Goal: Information Seeking & Learning: Learn about a topic

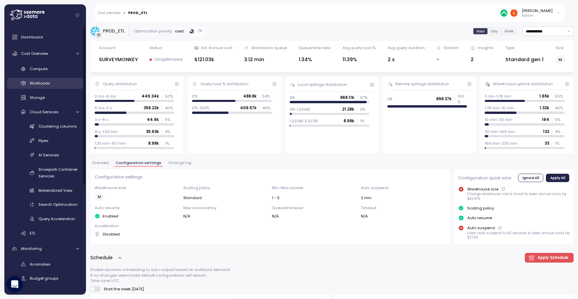
scroll to position [467, 0]
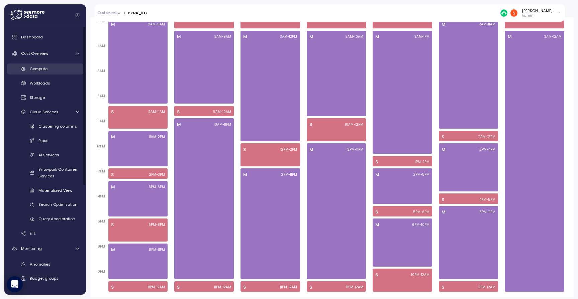
click at [37, 70] on span "Compute" at bounding box center [39, 68] width 18 height 5
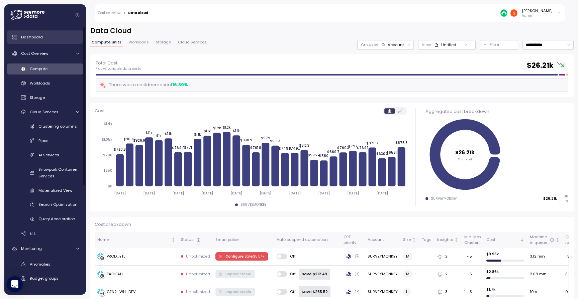
click at [35, 34] on span "Dashboard" at bounding box center [32, 36] width 22 height 5
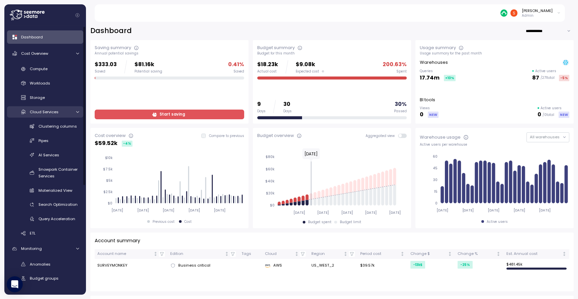
click at [58, 110] on div "Cloud Services" at bounding box center [50, 112] width 41 height 7
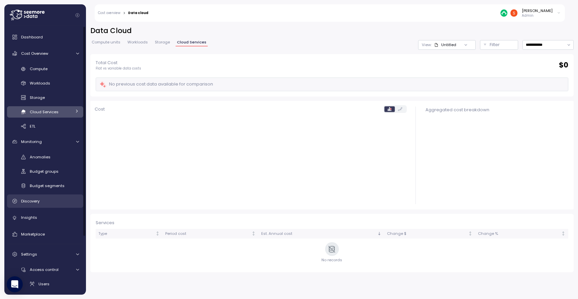
click at [32, 202] on span "Discovery" at bounding box center [30, 201] width 18 height 5
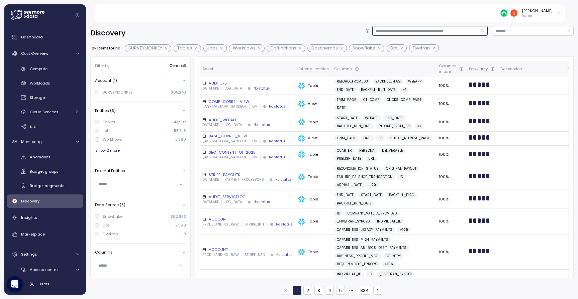
click at [403, 28] on input at bounding box center [430, 31] width 116 height 10
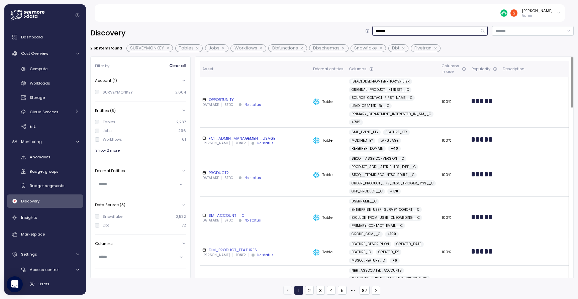
scroll to position [0, 0]
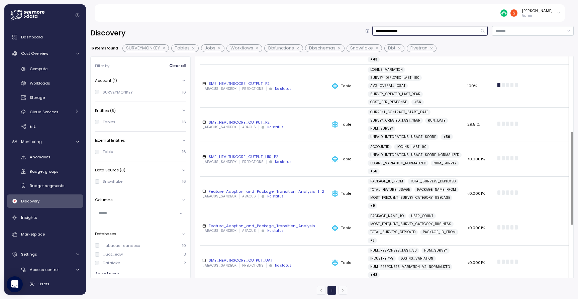
scroll to position [208, 0]
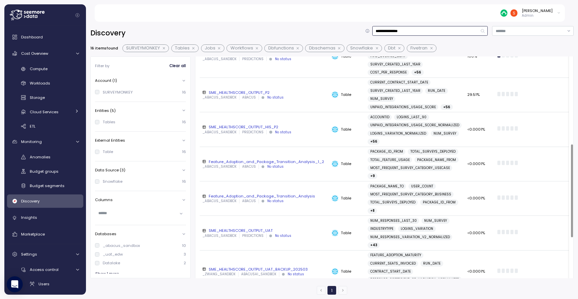
type input "**********"
click at [278, 159] on div "Feature_Adoption_and_Package_Transition_Analysis_1_2" at bounding box center [264, 161] width 124 height 5
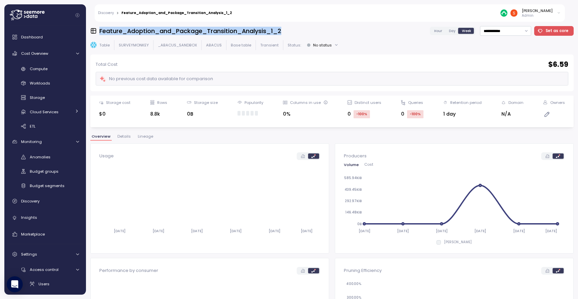
drag, startPoint x: 287, startPoint y: 30, endPoint x: 99, endPoint y: 32, distance: 188.2
click at [99, 32] on div "**********" at bounding box center [331, 31] width 483 height 10
copy h3 "Feature_Adoption_and_Package_Transition_Analysis_1_2"
click at [29, 200] on span "Discovery" at bounding box center [30, 201] width 18 height 5
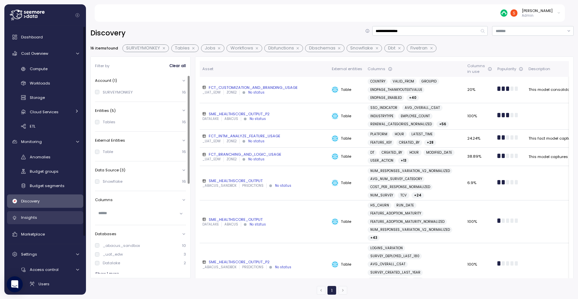
click at [40, 217] on div "Insights" at bounding box center [50, 217] width 58 height 7
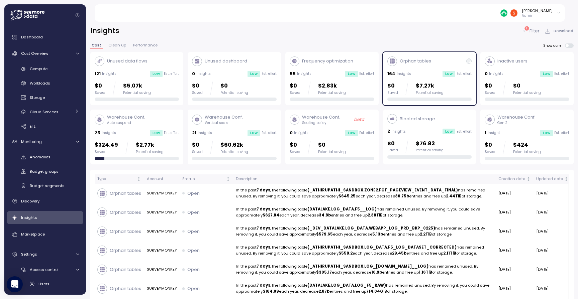
click at [135, 48] on button "Performance" at bounding box center [145, 46] width 27 height 6
